Goal: Ask a question

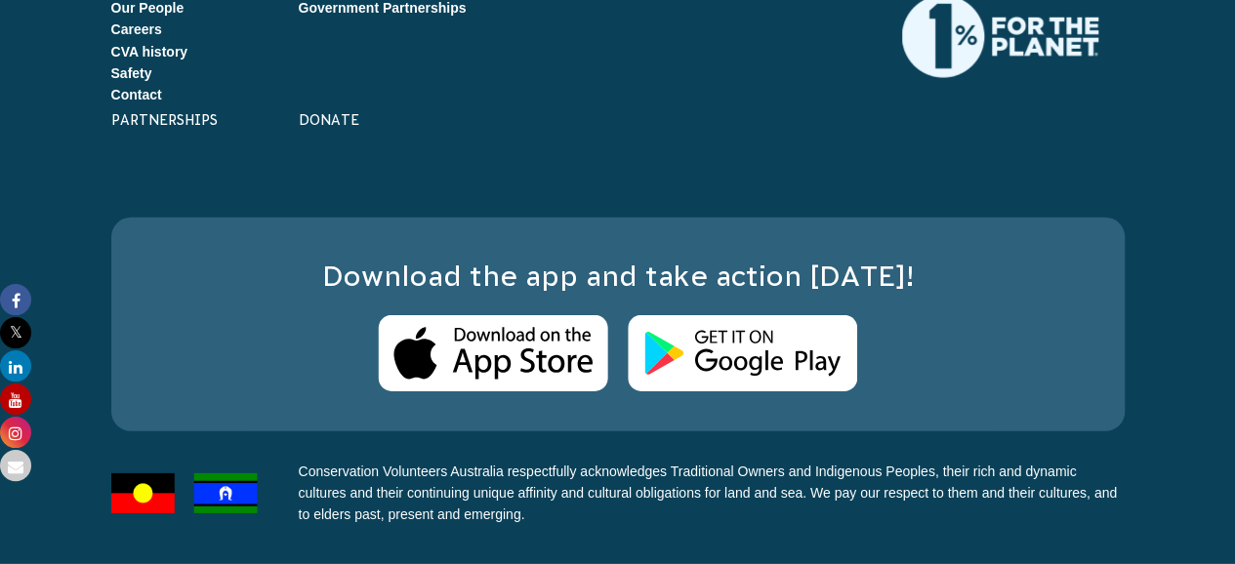
scroll to position [12564, 0]
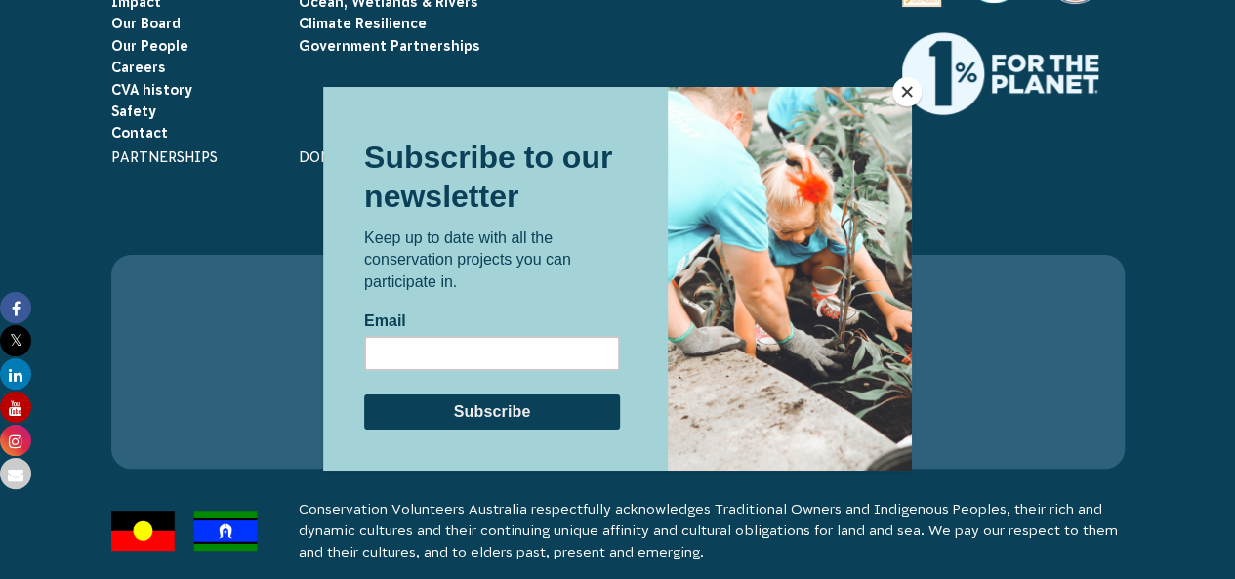
scroll to position [3886, 0]
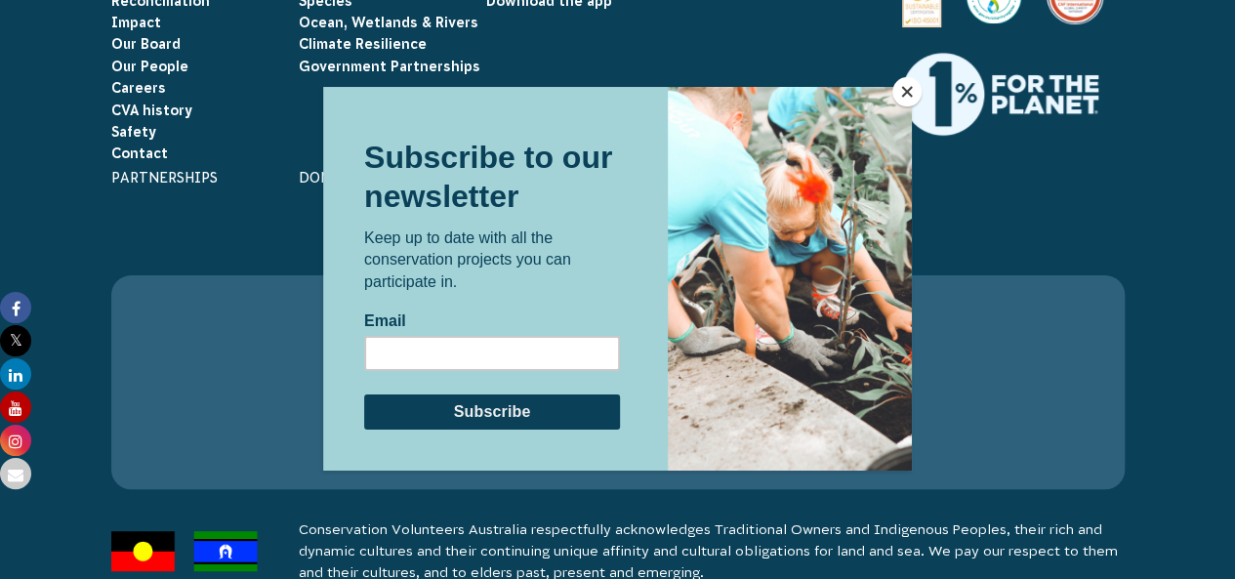
click at [902, 92] on button "Close" at bounding box center [907, 91] width 29 height 29
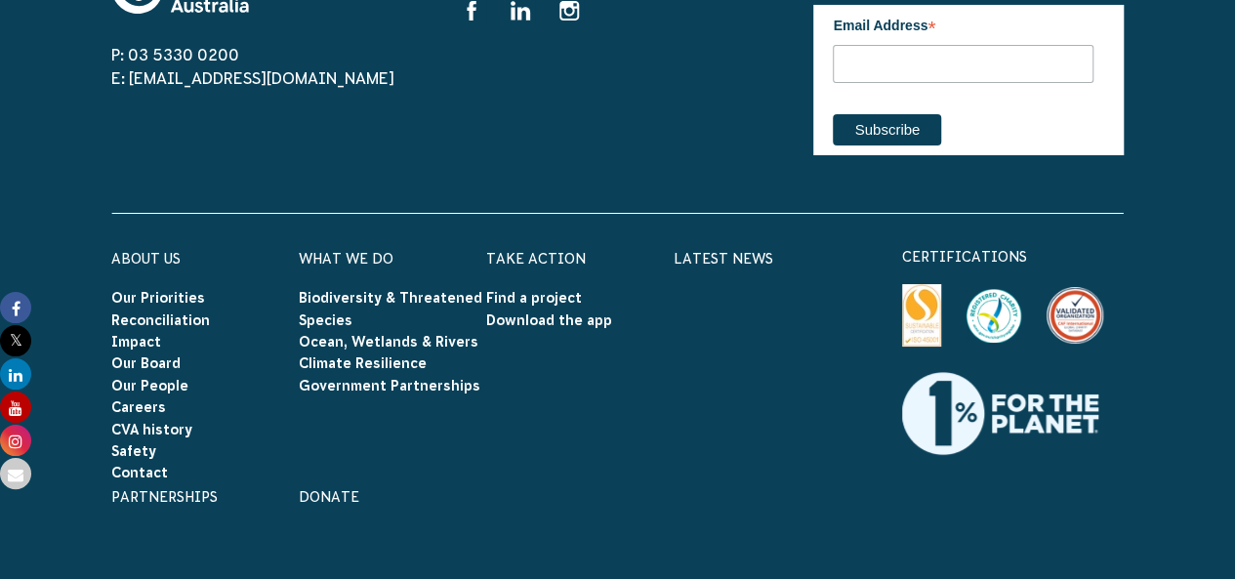
scroll to position [3575, 0]
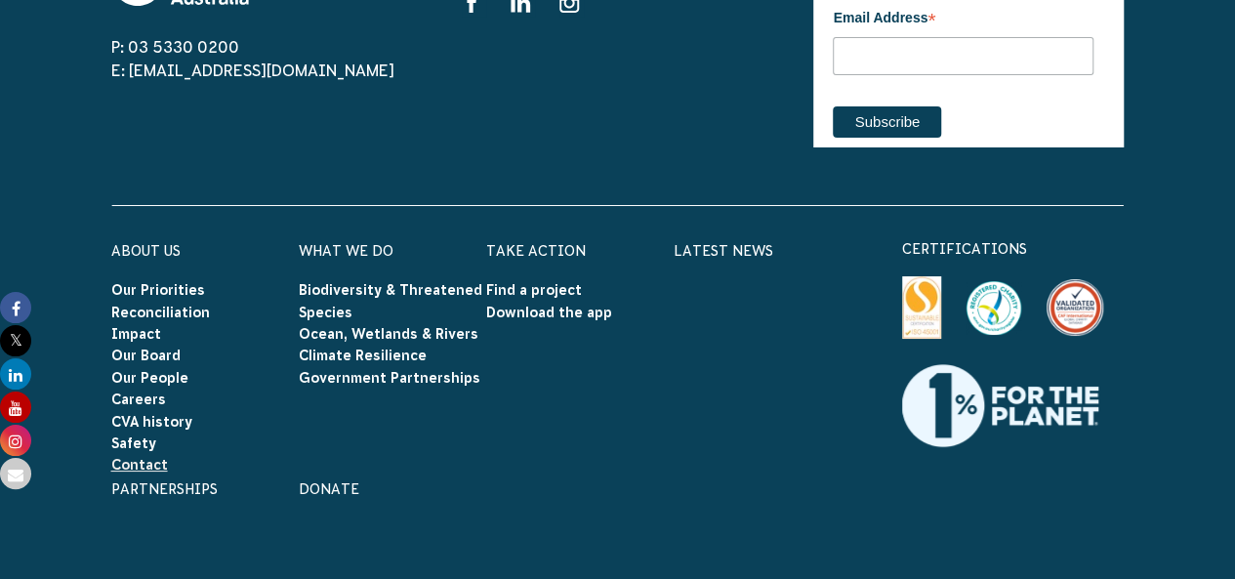
click at [135, 457] on link "Contact" at bounding box center [139, 465] width 57 height 16
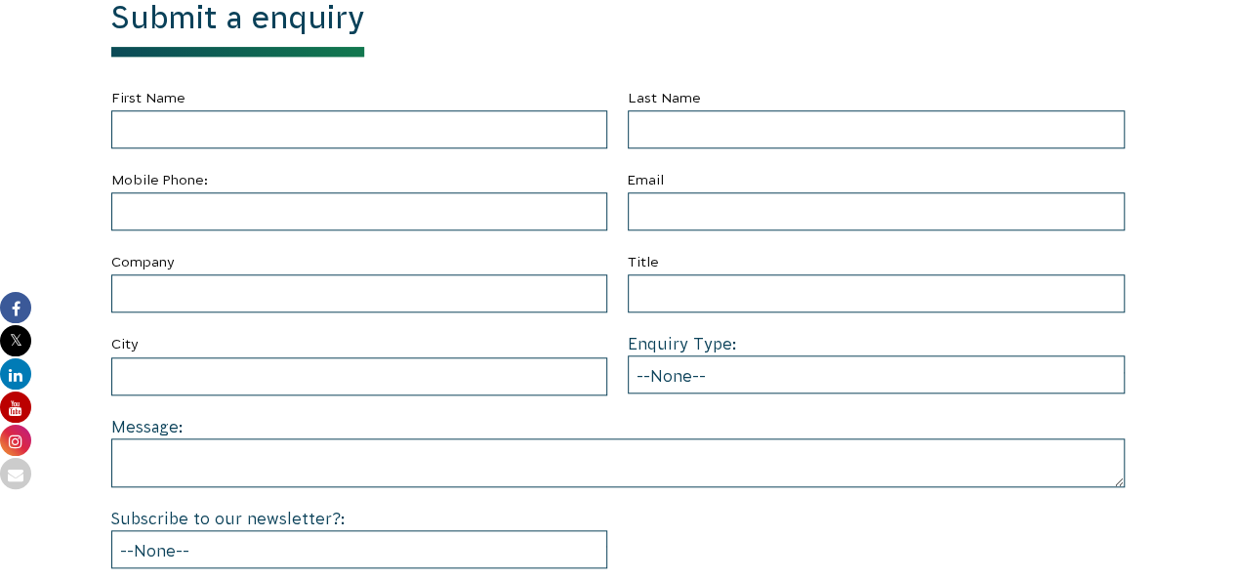
scroll to position [778, 0]
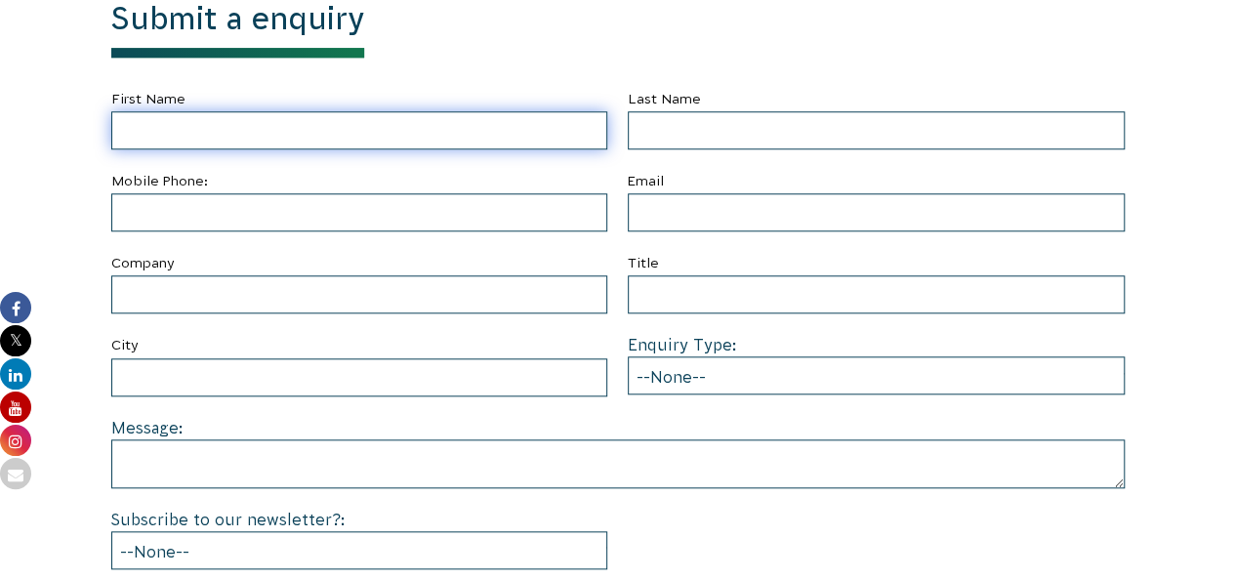
click at [278, 128] on input "First Name" at bounding box center [359, 130] width 497 height 38
type input "[PERSON_NAME]"
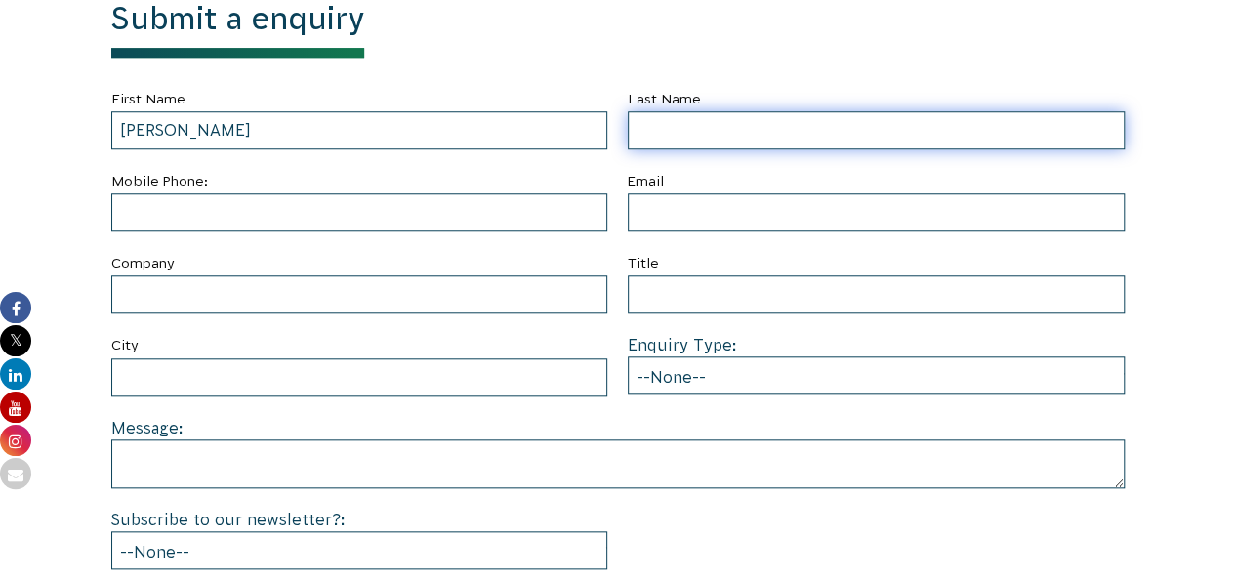
type input "Inna"
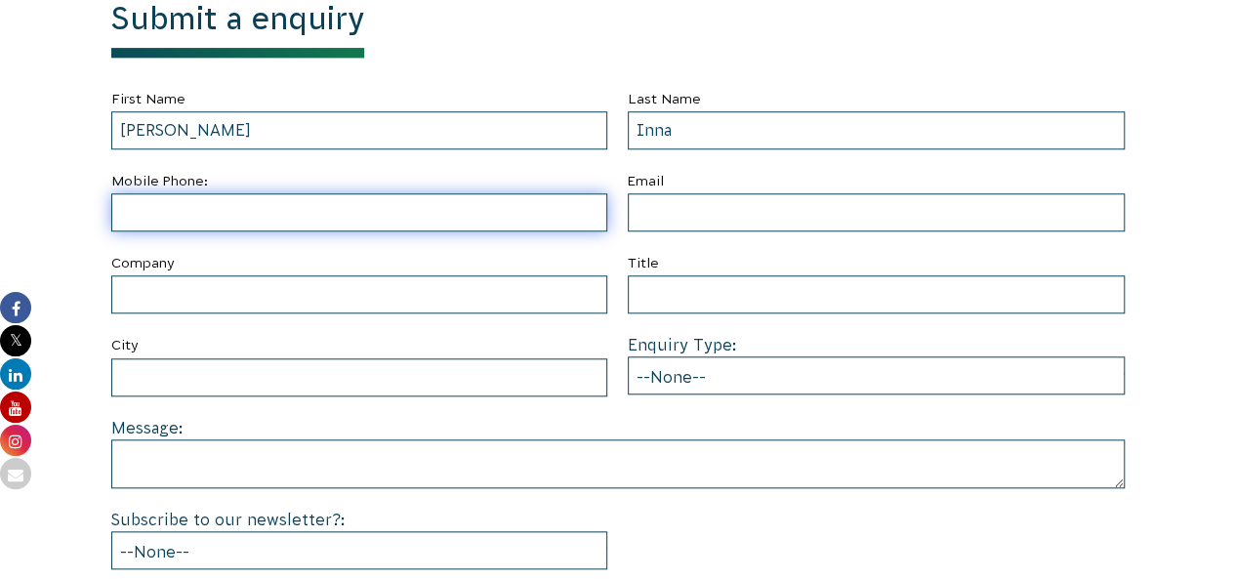
type input "07537183747"
type input "[EMAIL_ADDRESS][DOMAIN_NAME]"
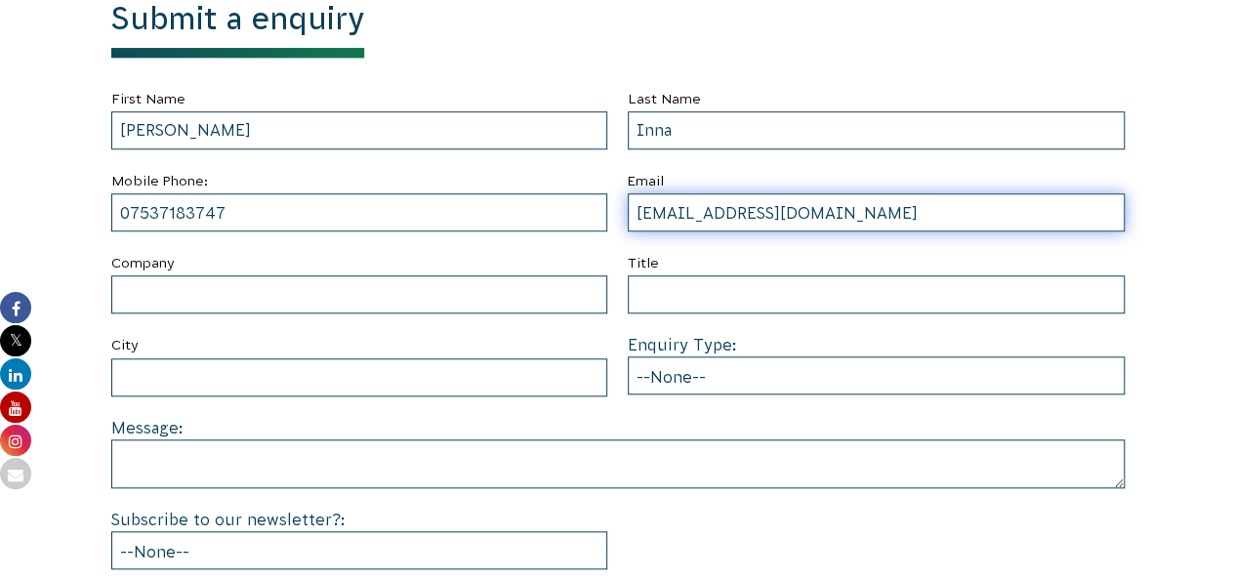
type input "[URL]"
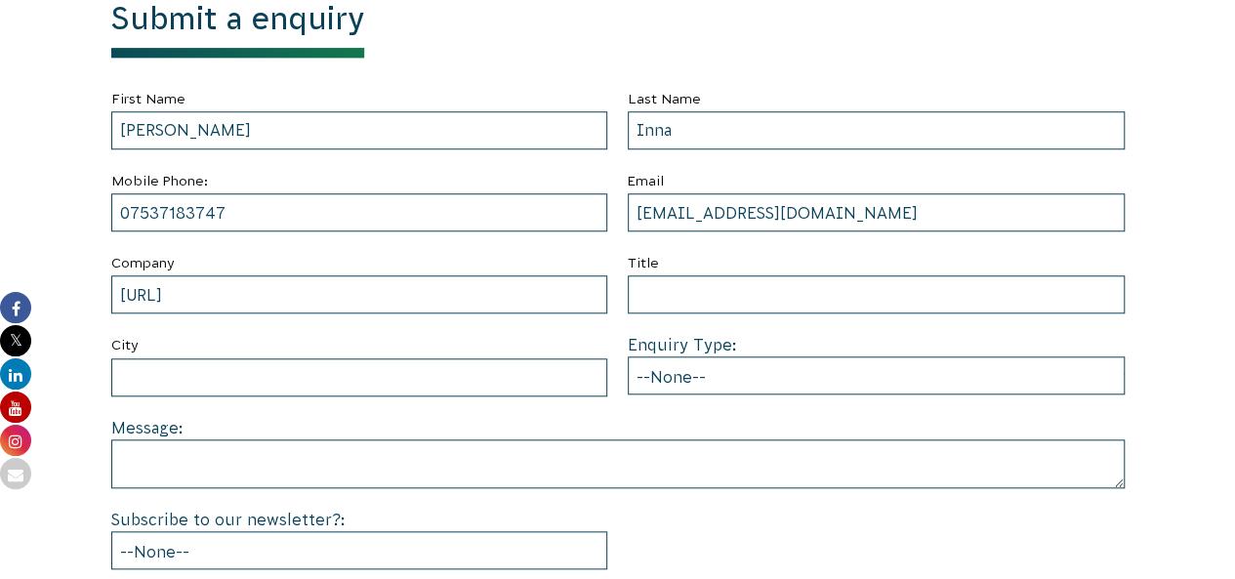
type input "[GEOGRAPHIC_DATA]"
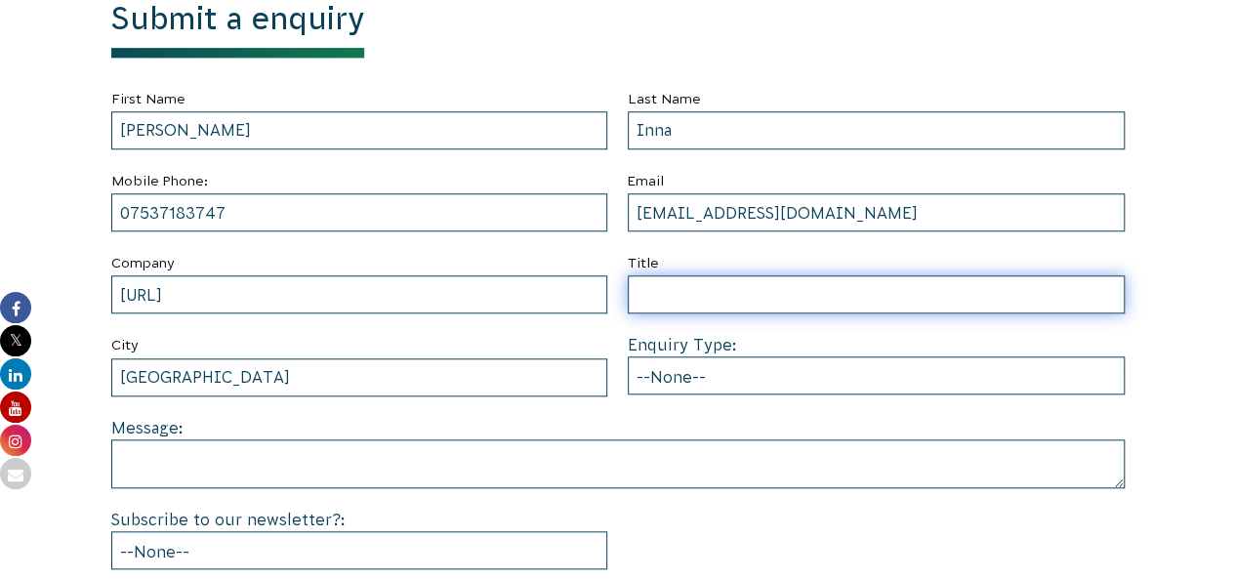
click at [695, 306] on input "Title" at bounding box center [876, 294] width 497 height 38
paste input "[DOMAIN_NAME]."
type input "Paid link on [DOMAIN_NAME]?"
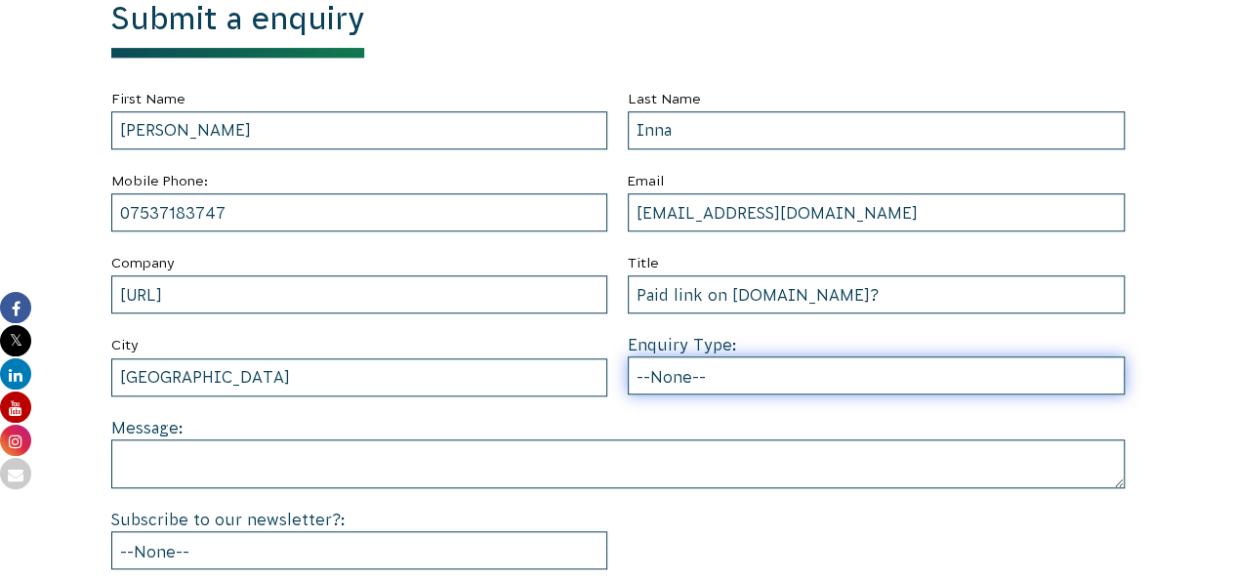
click at [689, 373] on select "--None-- Partnering on conservation and community projects Financial sponsorshi…" at bounding box center [876, 375] width 497 height 38
select select "Other"
click at [628, 356] on select "--None-- Partnering on conservation and community projects Financial sponsorshi…" at bounding box center [876, 375] width 497 height 38
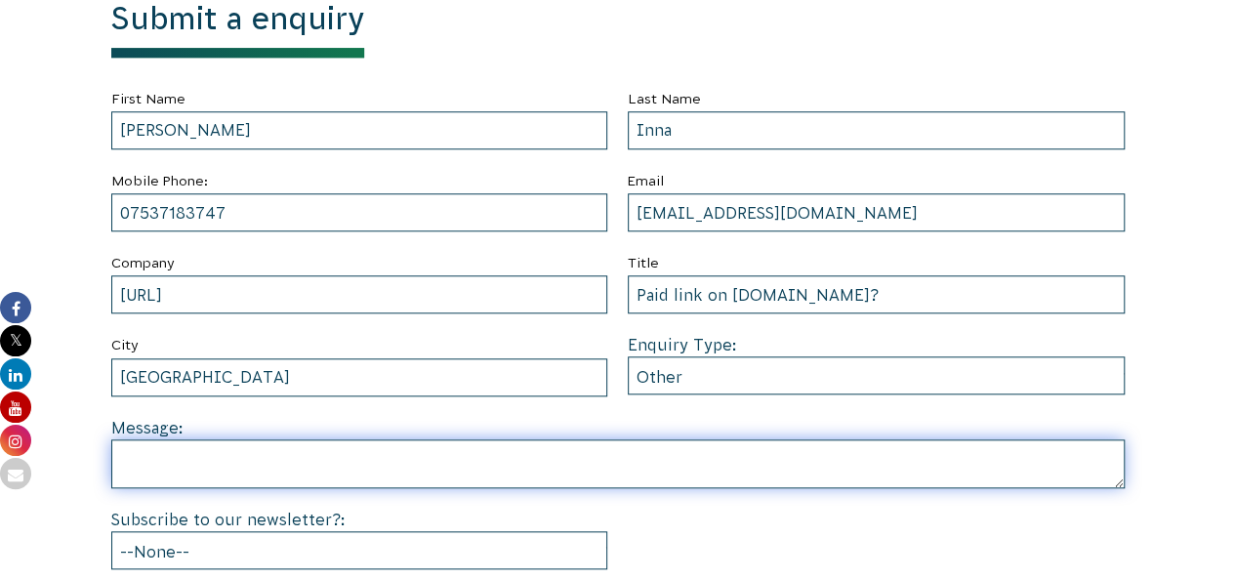
click at [228, 470] on textarea at bounding box center [618, 463] width 1014 height 49
paste textarea "Hi there, I am reaching out to inquire about the pricing structure for link ins…"
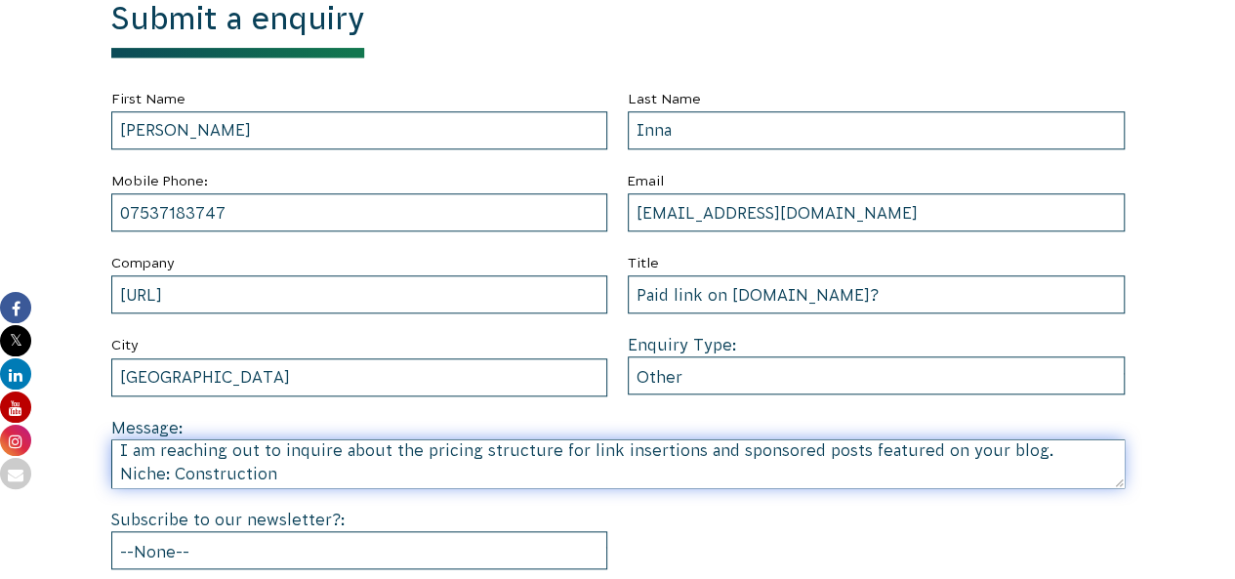
click at [1025, 452] on textarea "Hi there, I am reaching out to inquire about the pricing structure for link ins…" at bounding box center [618, 463] width 1014 height 49
click at [1027, 450] on textarea "Hi there, I am reaching out to inquire about the pricing structure for link ins…" at bounding box center [618, 463] width 1014 height 49
paste textarea "[DOMAIN_NAME]"
type textarea "Hi there, I am reaching out to inquire about the pricing structure for link ins…"
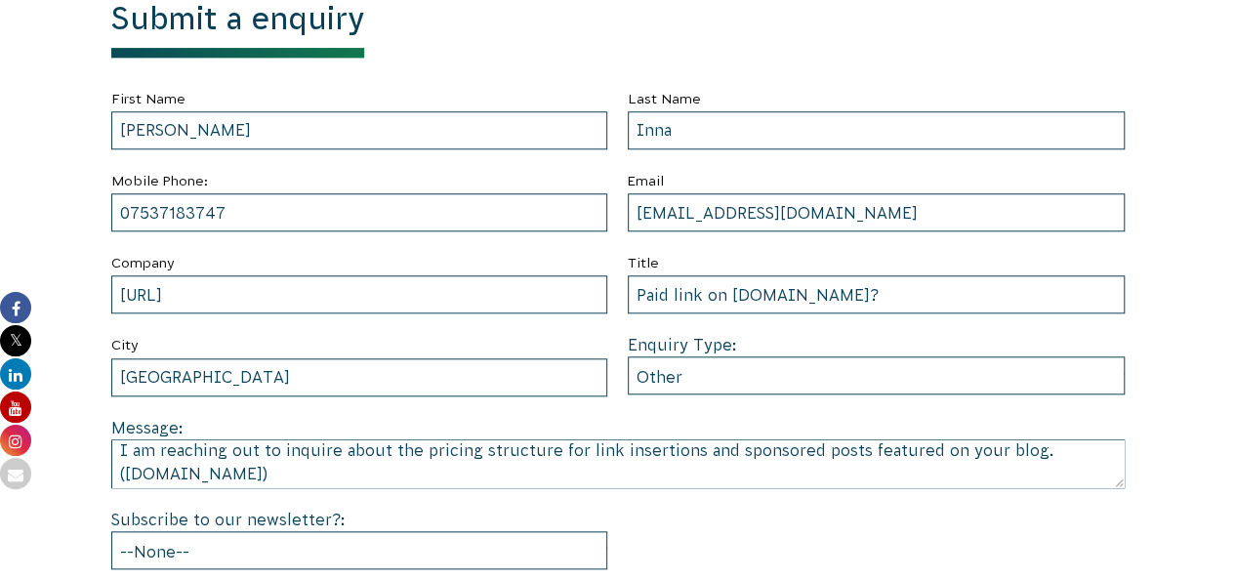
click at [76, 299] on div "Submit a enquiry First Name [PERSON_NAME] Last Name [PERSON_NAME] Mobile Phone:…" at bounding box center [618, 323] width 1088 height 647
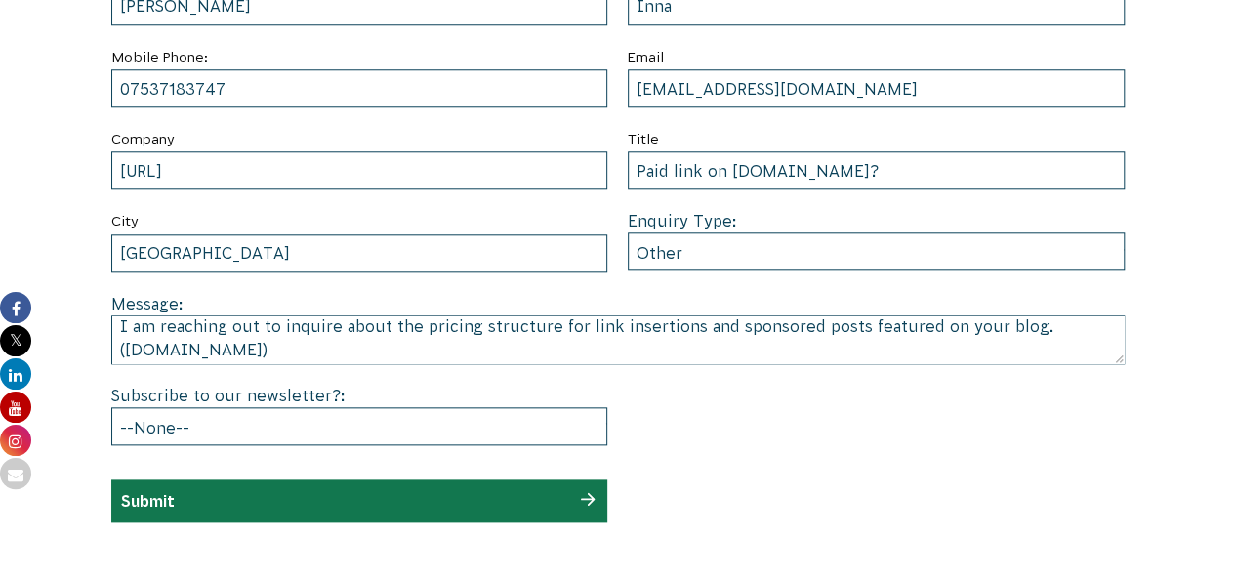
scroll to position [974, 0]
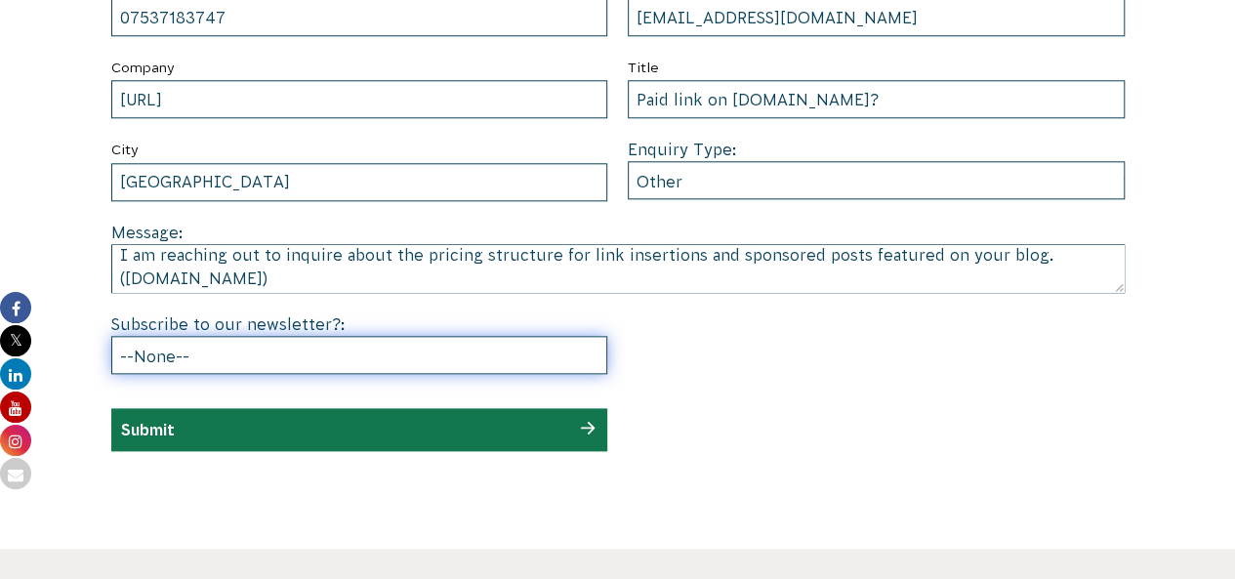
click at [400, 349] on select "--None-- Yes No" at bounding box center [359, 355] width 497 height 38
select select "No"
click at [111, 336] on select "--None-- Yes No" at bounding box center [359, 355] width 497 height 38
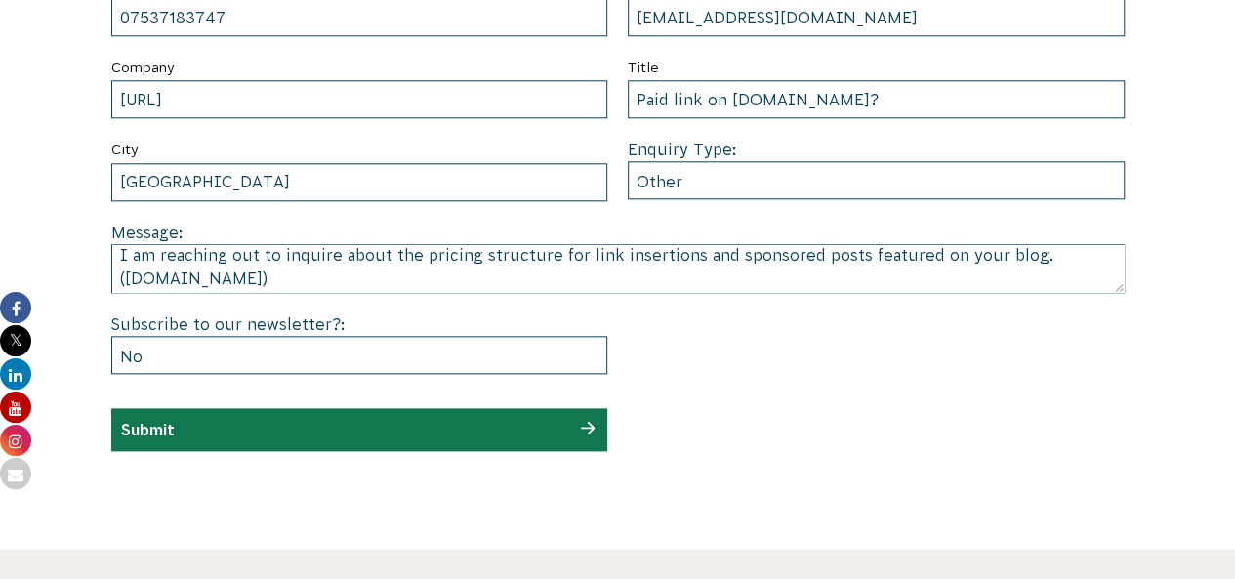
click at [495, 426] on div "Submit" at bounding box center [359, 429] width 497 height 43
click at [387, 437] on div "Submit" at bounding box center [359, 429] width 497 height 43
